Goal: Find specific page/section: Find specific page/section

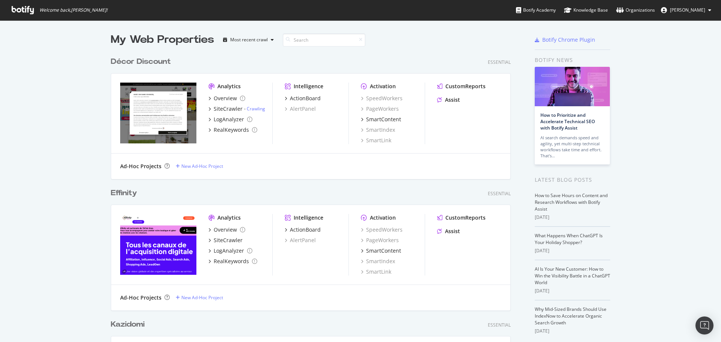
click at [700, 7] on span "[PERSON_NAME]" at bounding box center [687, 10] width 35 height 6
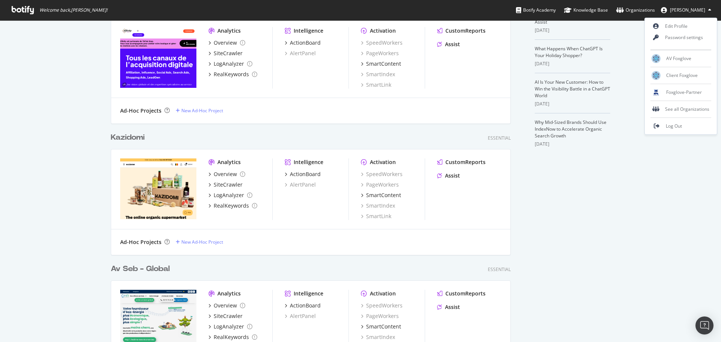
scroll to position [188, 0]
click at [151, 184] on img "grid" at bounding box center [158, 188] width 76 height 61
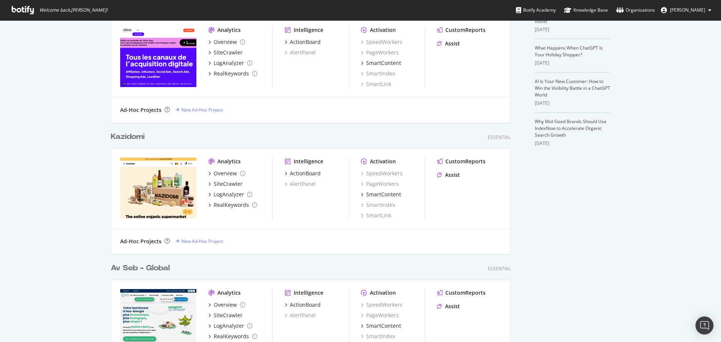
click at [130, 138] on div "Kazidomi" at bounding box center [128, 136] width 34 height 11
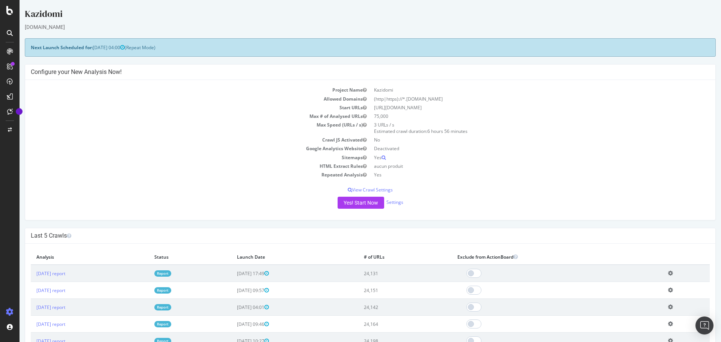
click at [11, 32] on icon at bounding box center [10, 33] width 6 height 6
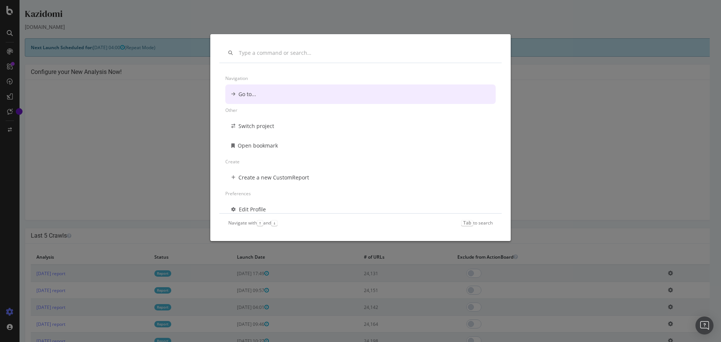
click at [11, 5] on div "Navigation Go to... Other Switch project Open bookmark Create Create a new Cust…" at bounding box center [360, 171] width 721 height 342
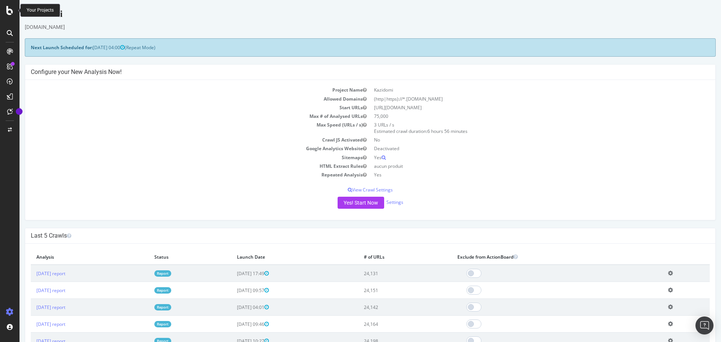
click at [12, 13] on icon at bounding box center [9, 10] width 7 height 9
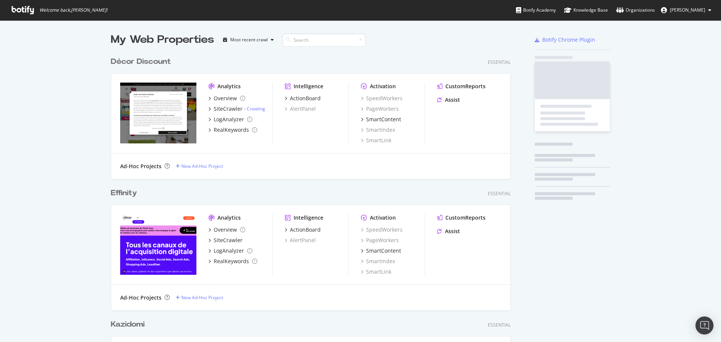
scroll to position [336, 709]
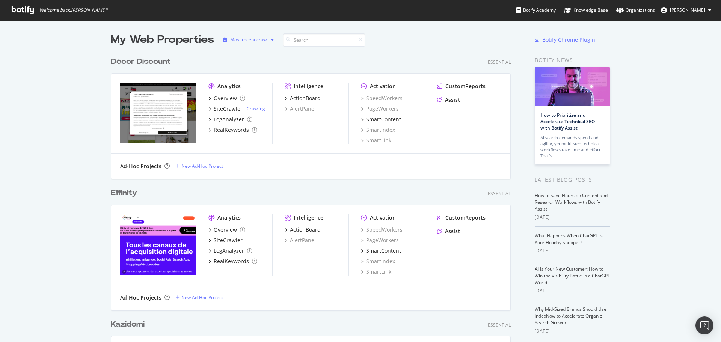
click at [253, 42] on div "Most recent crawl" at bounding box center [249, 40] width 38 height 5
click at [302, 60] on div "Décor Discount Essential" at bounding box center [311, 61] width 400 height 11
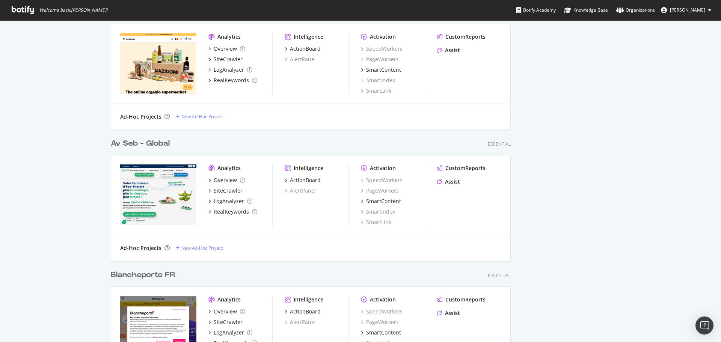
scroll to position [12, 0]
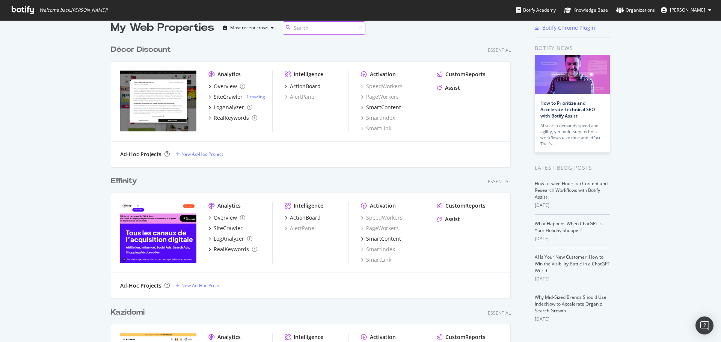
click at [307, 27] on input at bounding box center [324, 27] width 83 height 13
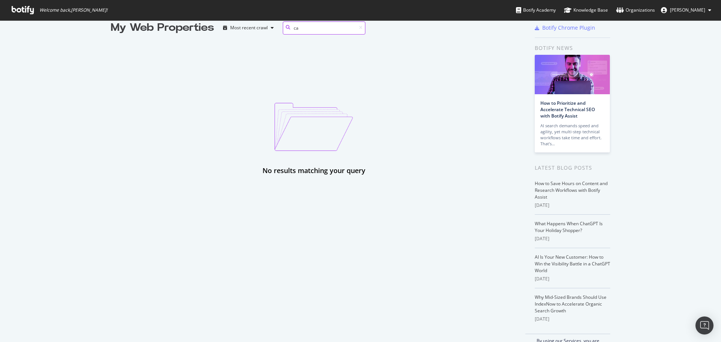
type input "c"
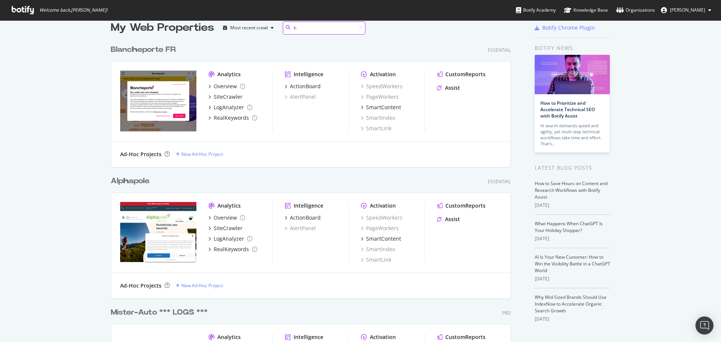
scroll to position [1826, 400]
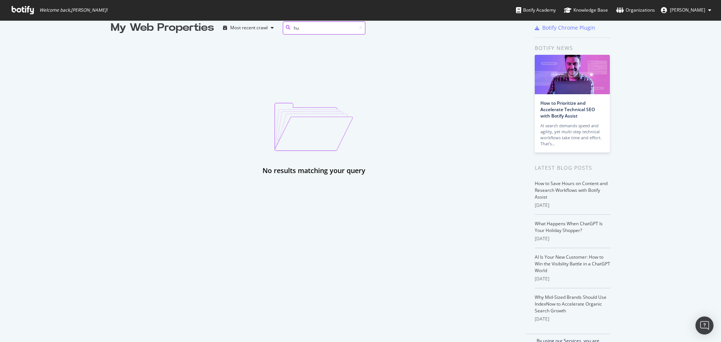
type input "h"
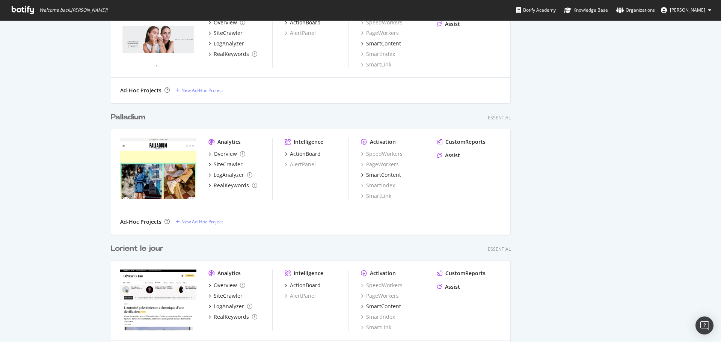
scroll to position [4005, 0]
